Goal: Information Seeking & Learning: Learn about a topic

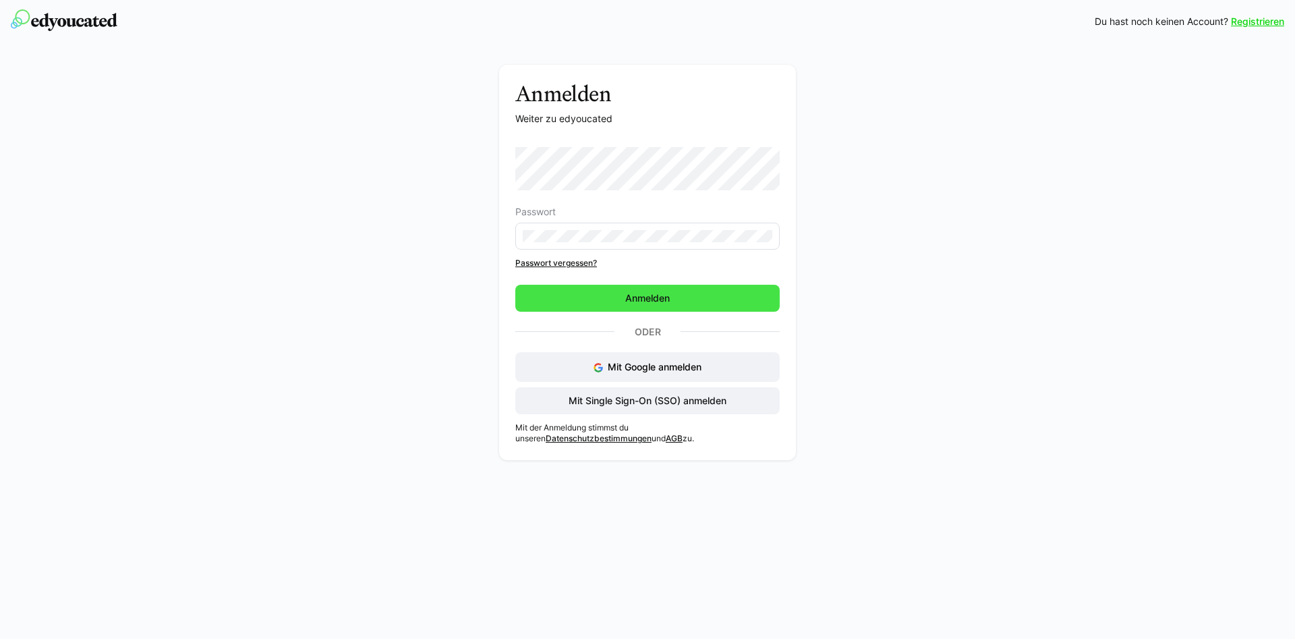
click at [706, 295] on span "Anmelden" at bounding box center [647, 298] width 264 height 27
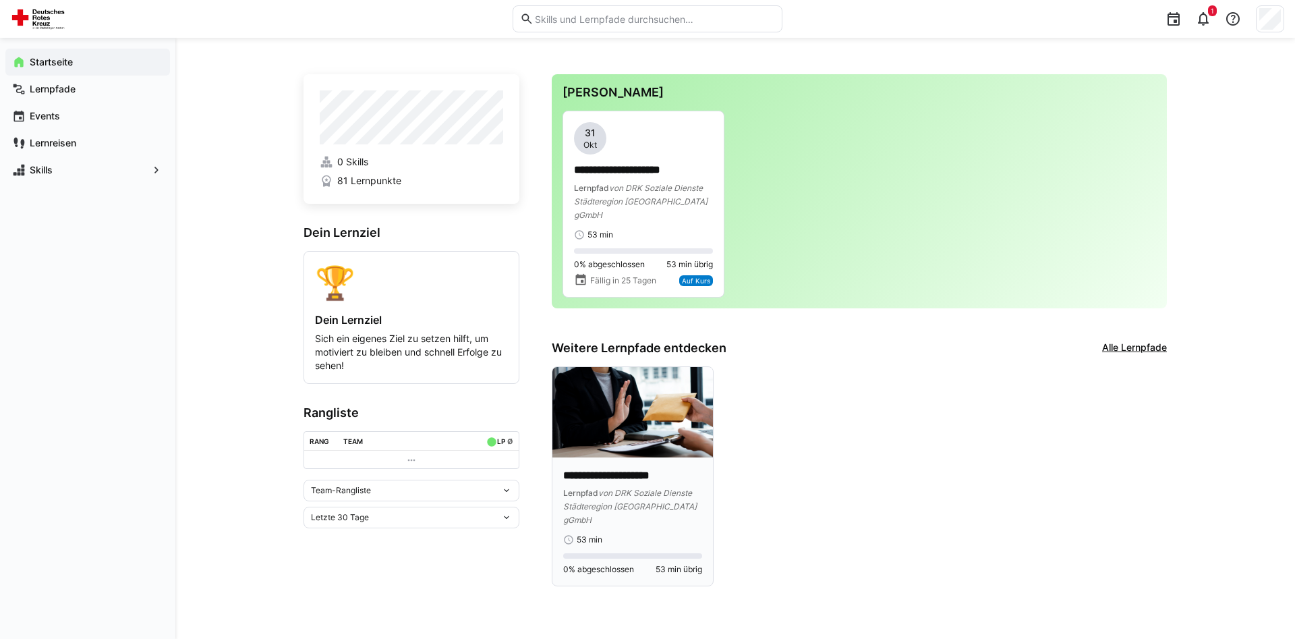
click at [647, 506] on div "**********" at bounding box center [632, 507] width 139 height 78
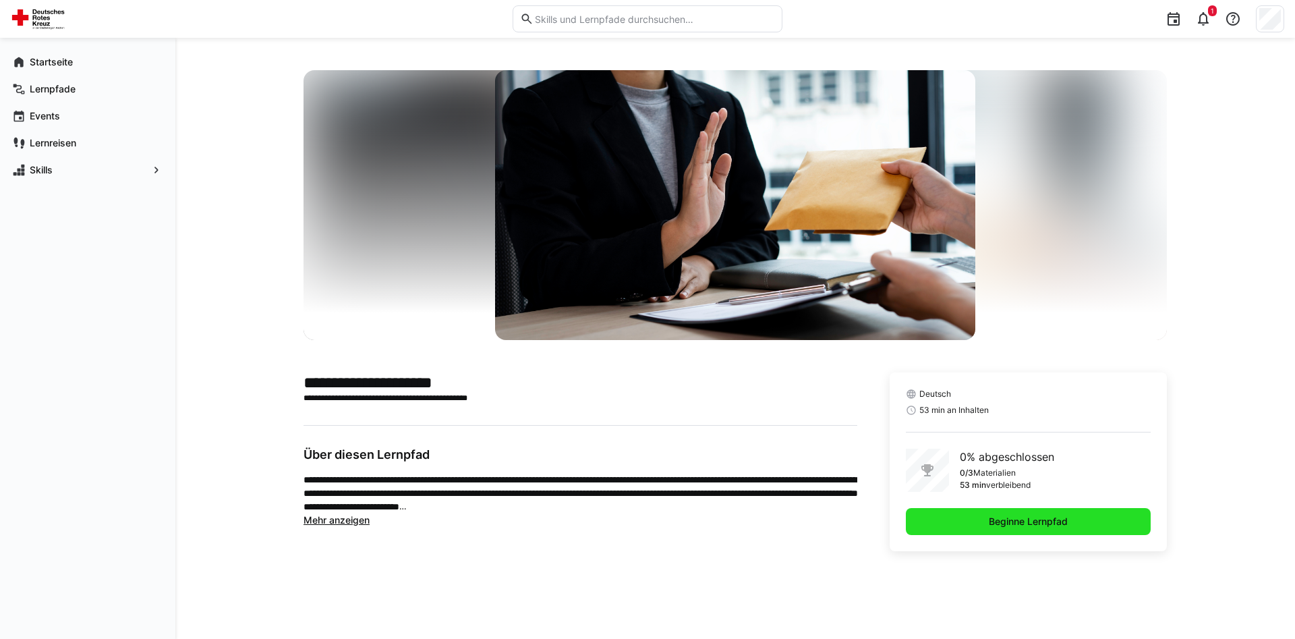
click at [999, 521] on span "Beginne Lernpfad" at bounding box center [1028, 521] width 83 height 13
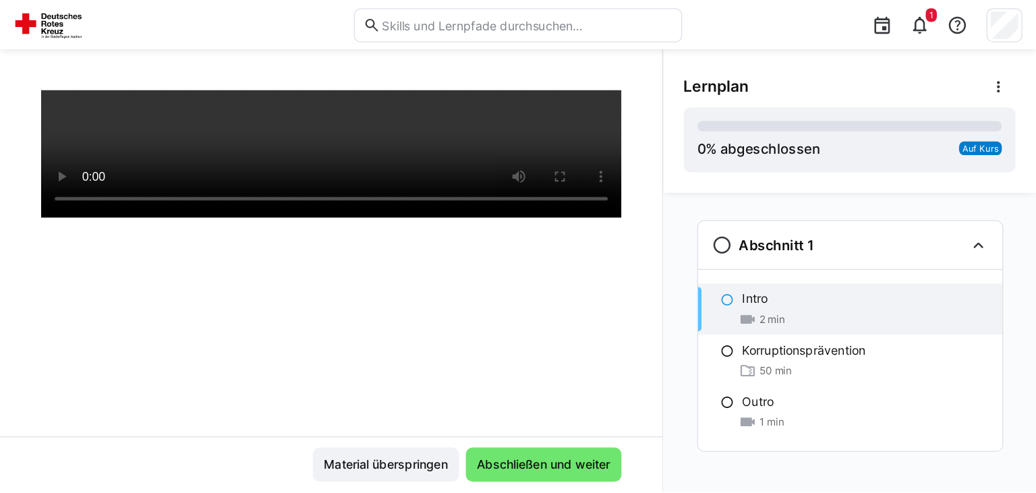
scroll to position [230, 0]
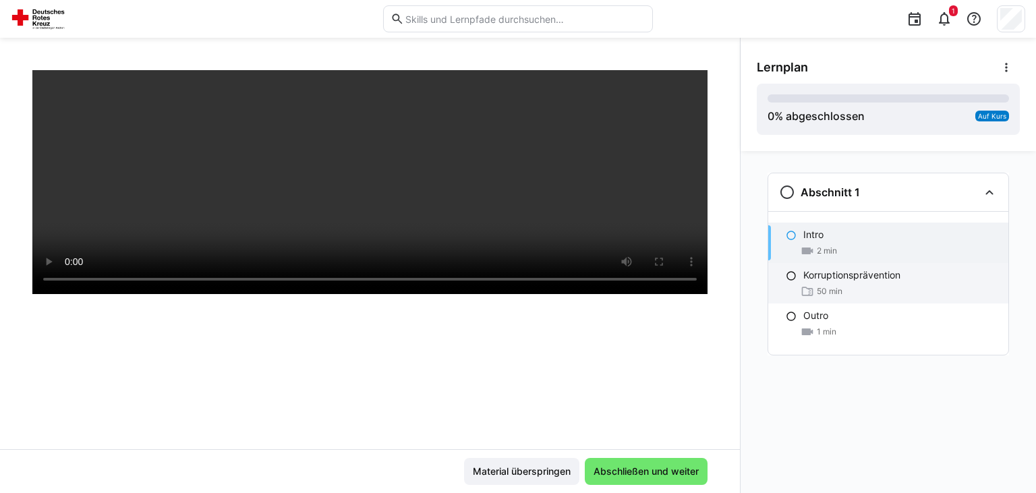
click at [844, 280] on p "Korruptionsprävention" at bounding box center [851, 274] width 97 height 13
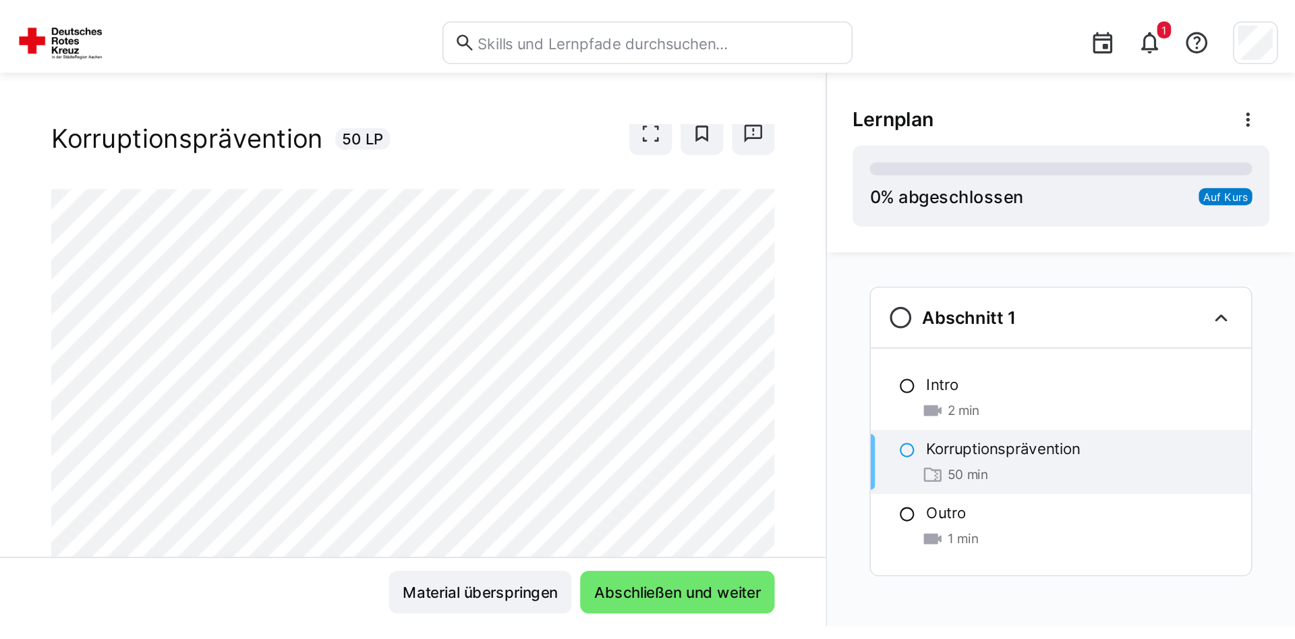
scroll to position [0, 0]
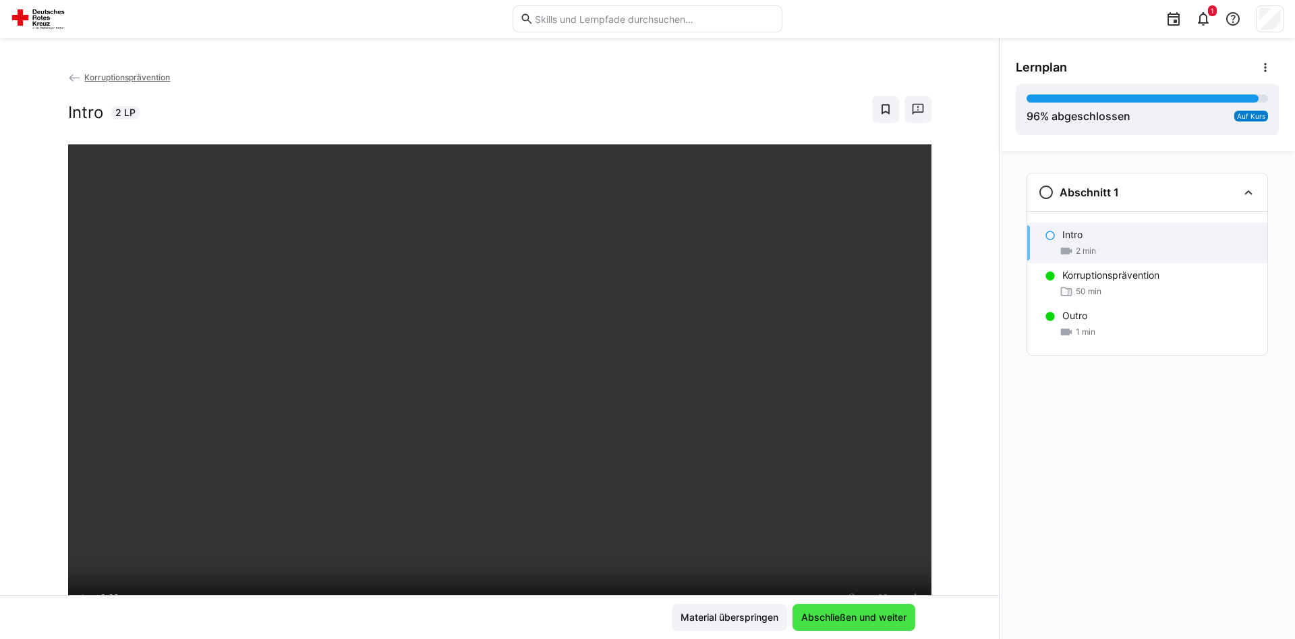
click at [844, 618] on span "Abschließen und weiter" at bounding box center [853, 616] width 109 height 13
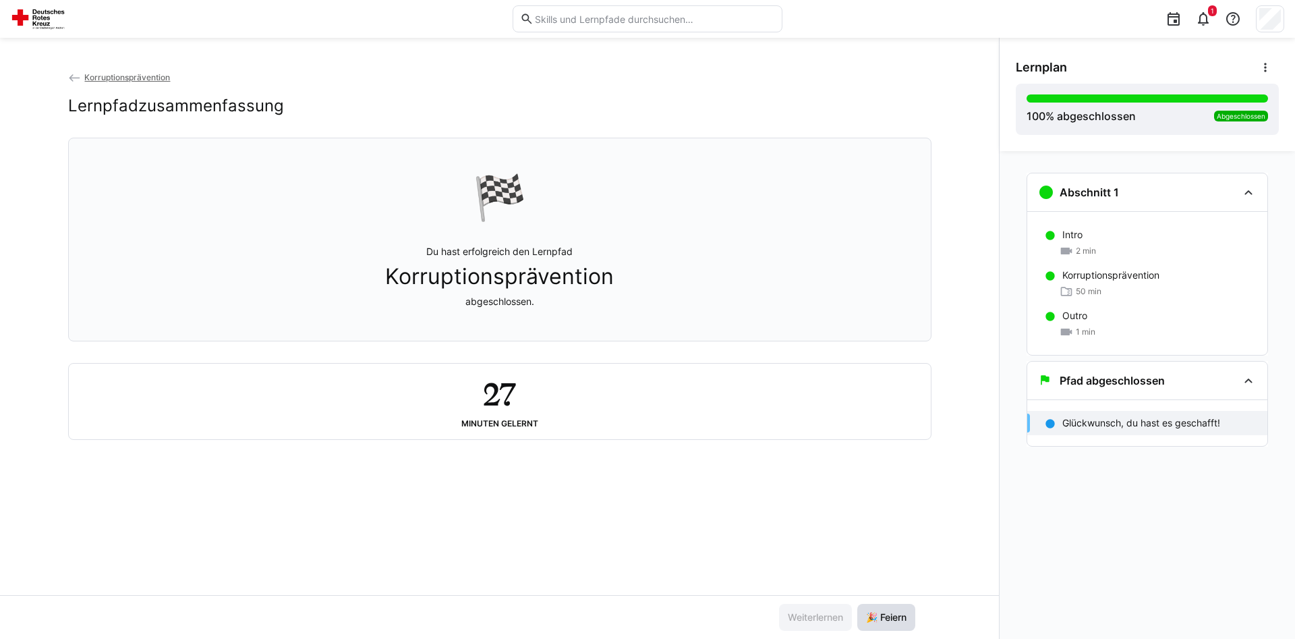
click at [898, 617] on span "🎉 Feiern" at bounding box center [886, 616] width 45 height 13
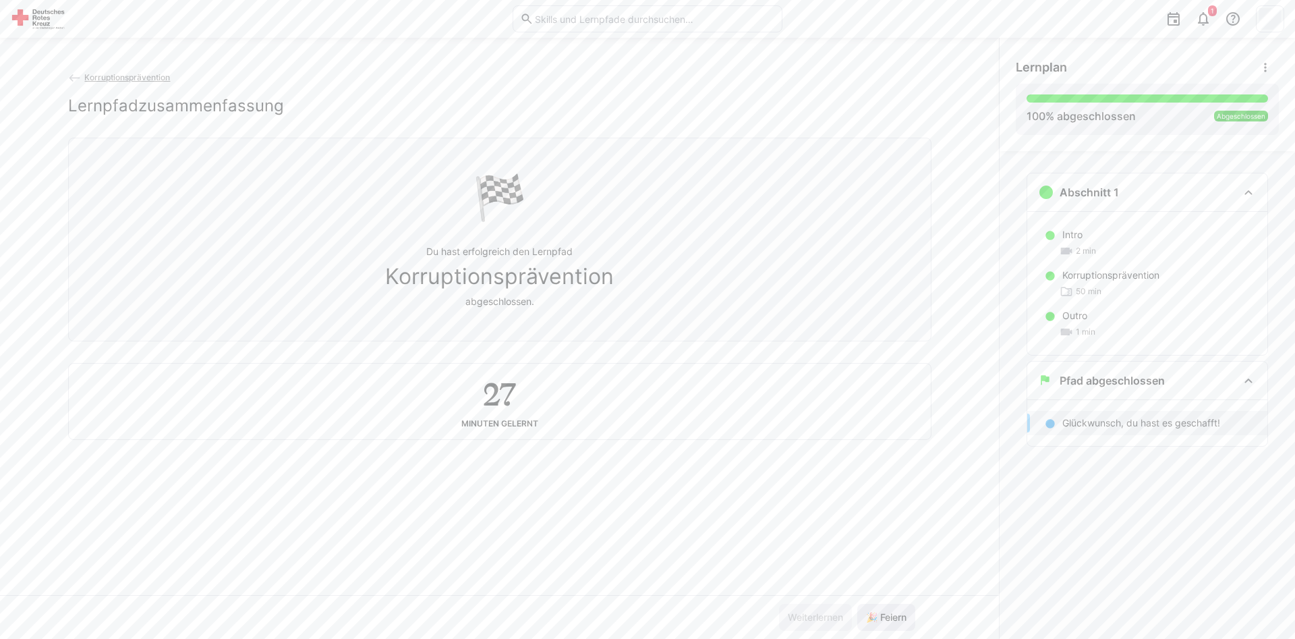
click at [878, 618] on span "🎉 Feiern" at bounding box center [886, 616] width 45 height 13
click at [877, 618] on span "🎉 Feiern" at bounding box center [886, 616] width 45 height 13
click at [875, 616] on span "🎉 Feiern" at bounding box center [886, 616] width 45 height 13
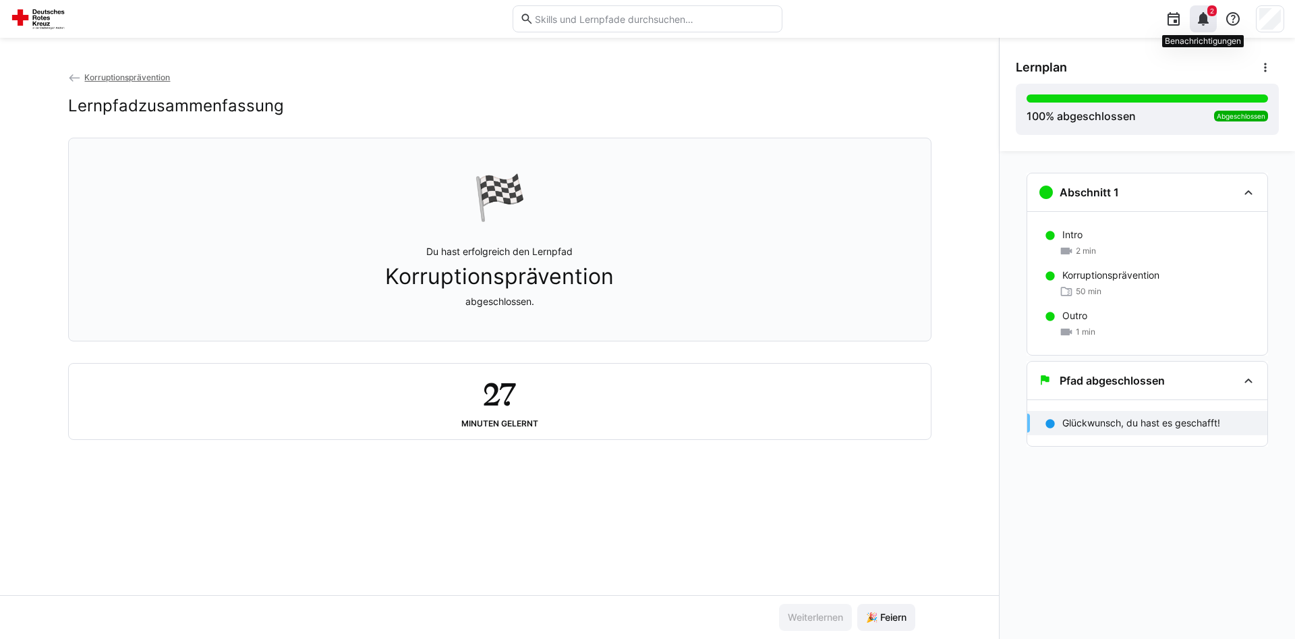
click at [1200, 22] on eds-icon at bounding box center [1203, 19] width 16 height 16
